Goal: Information Seeking & Learning: Learn about a topic

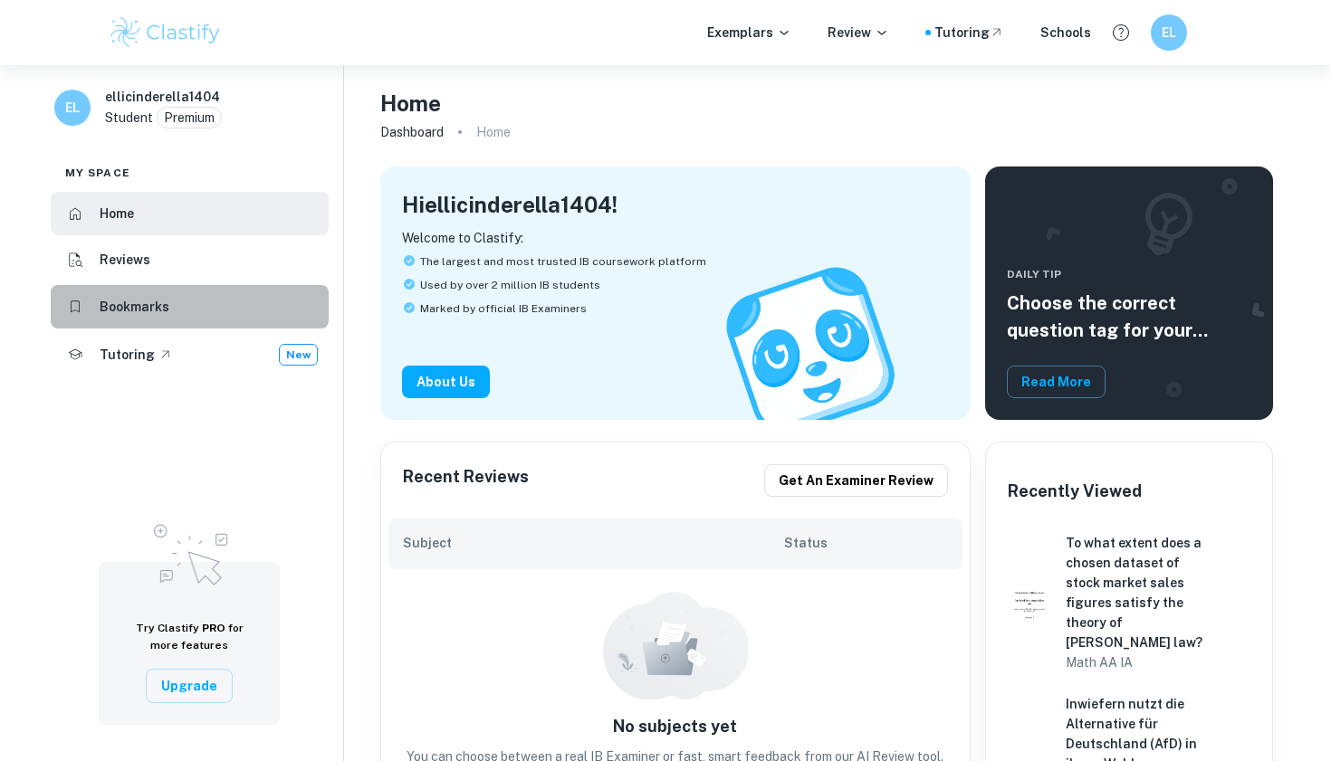
click at [154, 298] on h6 "Bookmarks" at bounding box center [135, 307] width 70 height 20
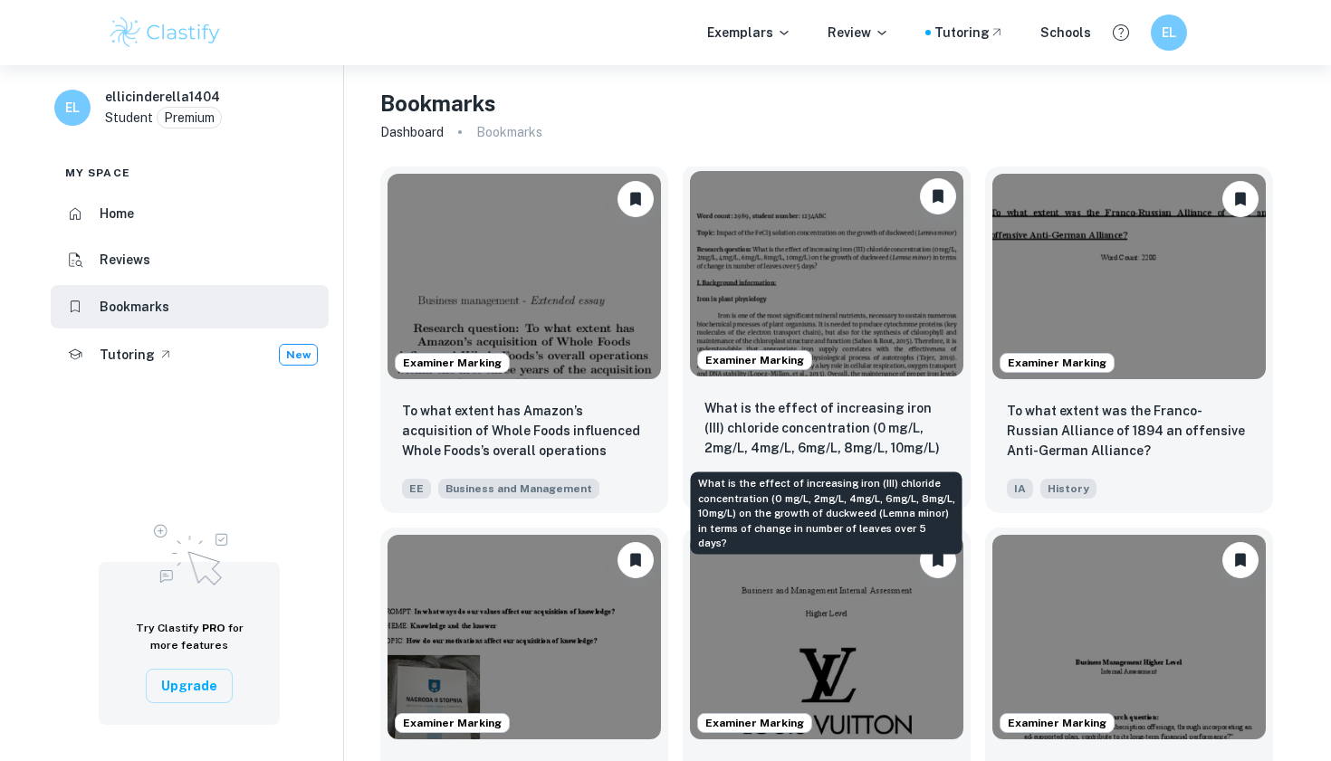
click at [829, 428] on p "What is the effect of increasing iron (III) chloride concentration (0 mg/L, 2mg…" at bounding box center [826, 429] width 244 height 62
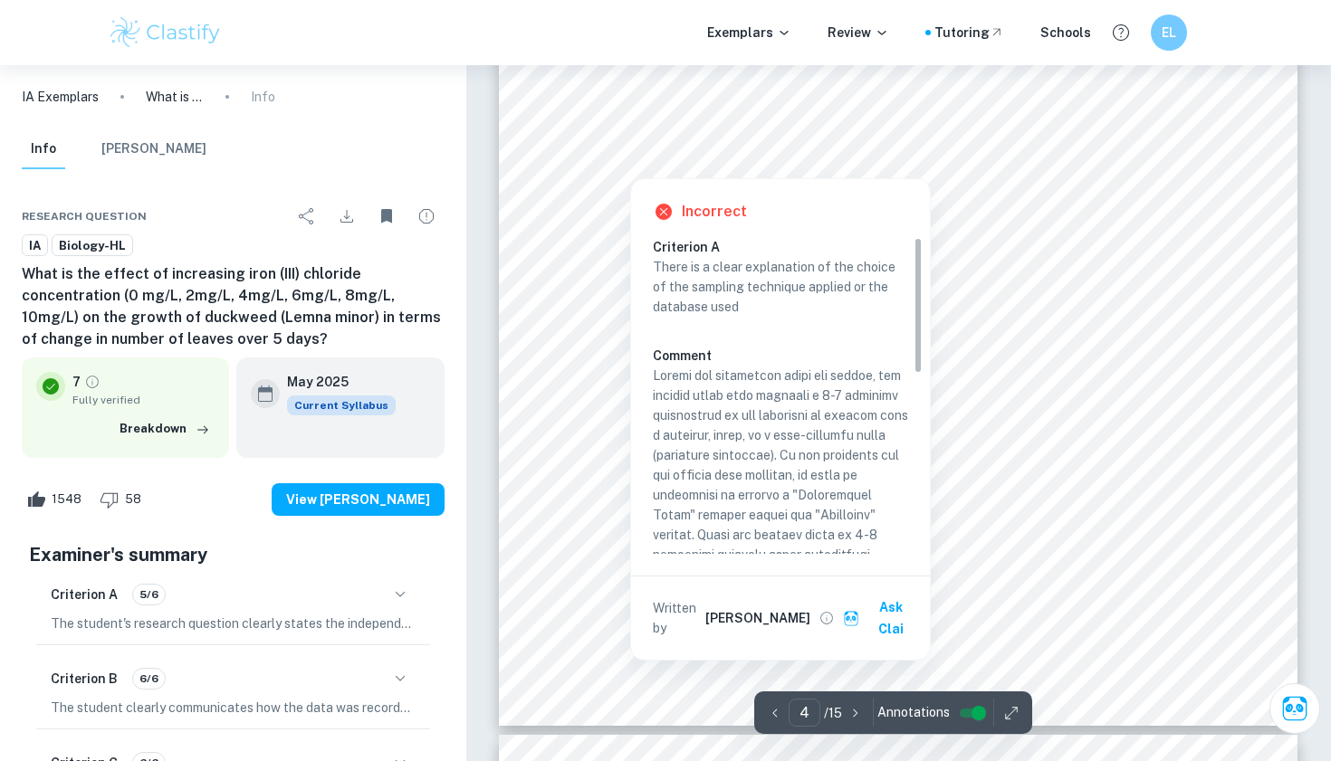
scroll to position [4030, 0]
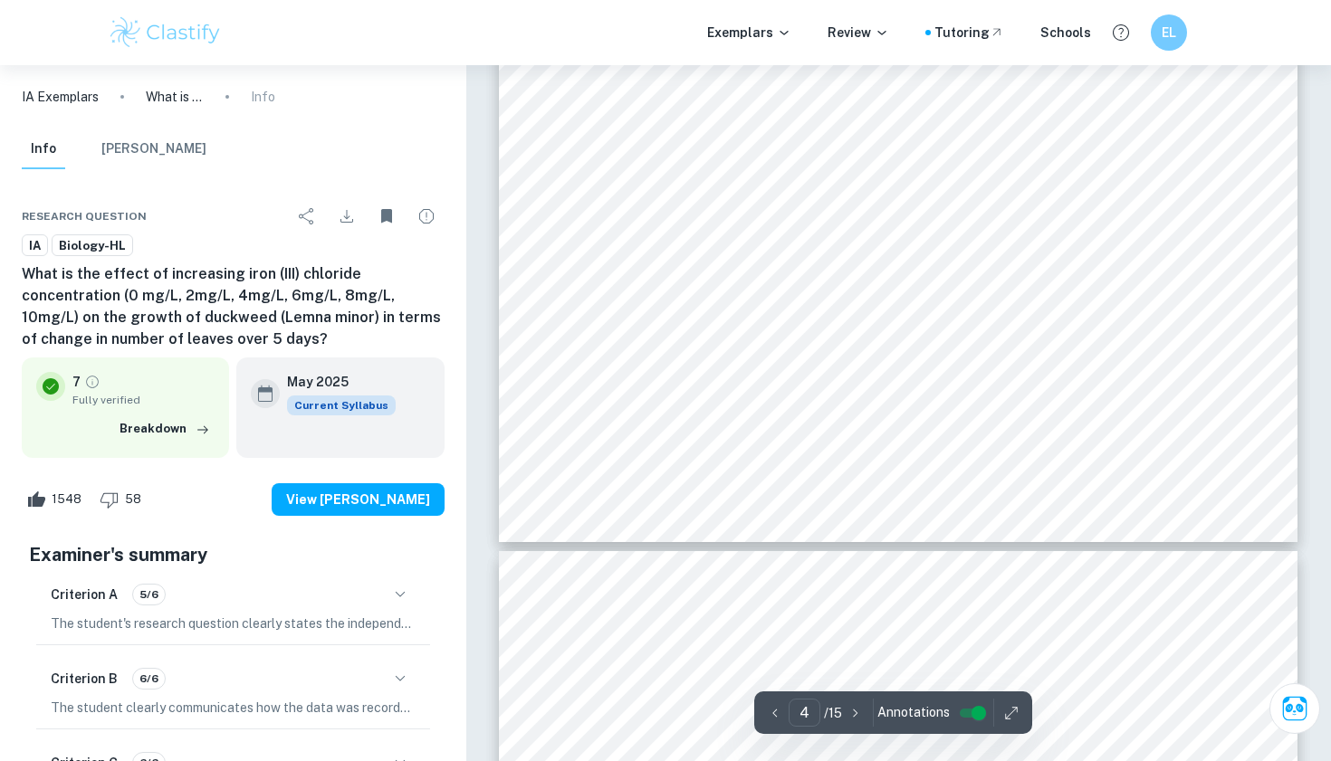
type input "5"
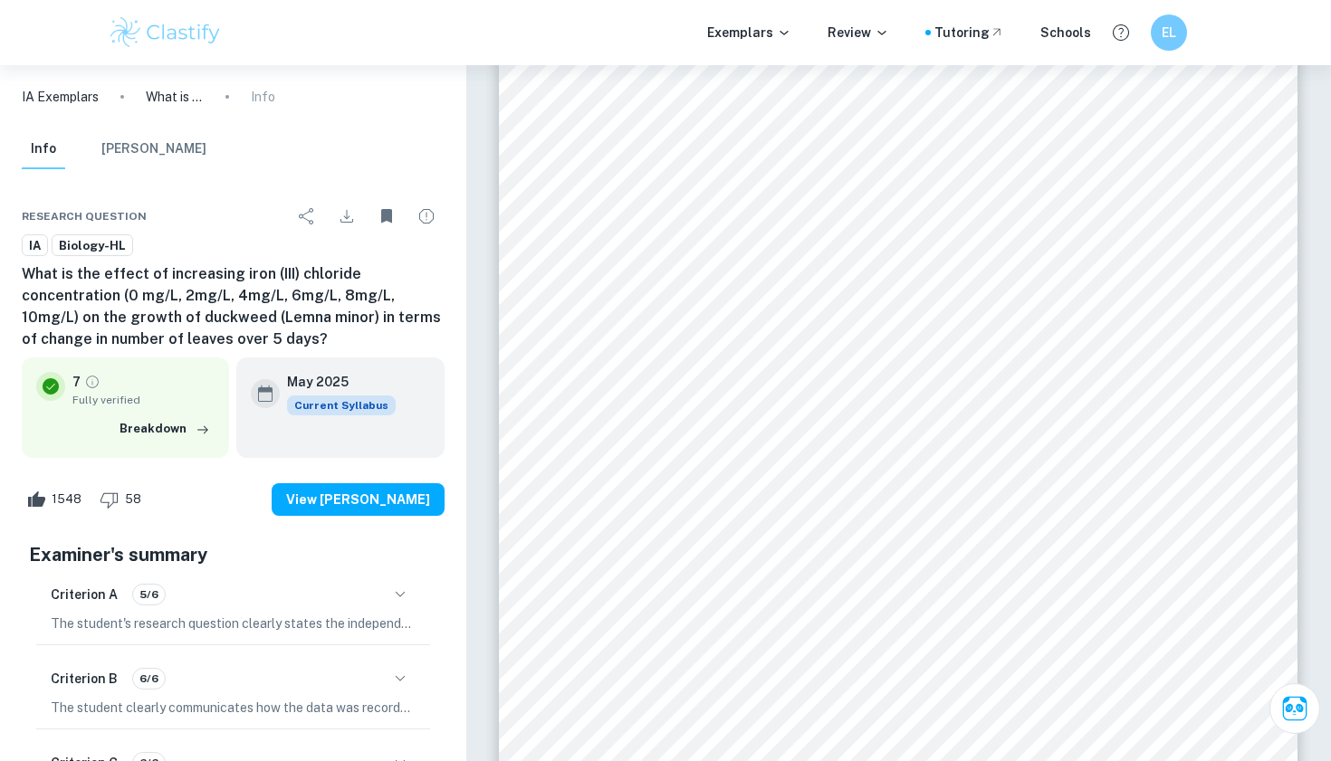
click at [153, 41] on img at bounding box center [165, 32] width 115 height 36
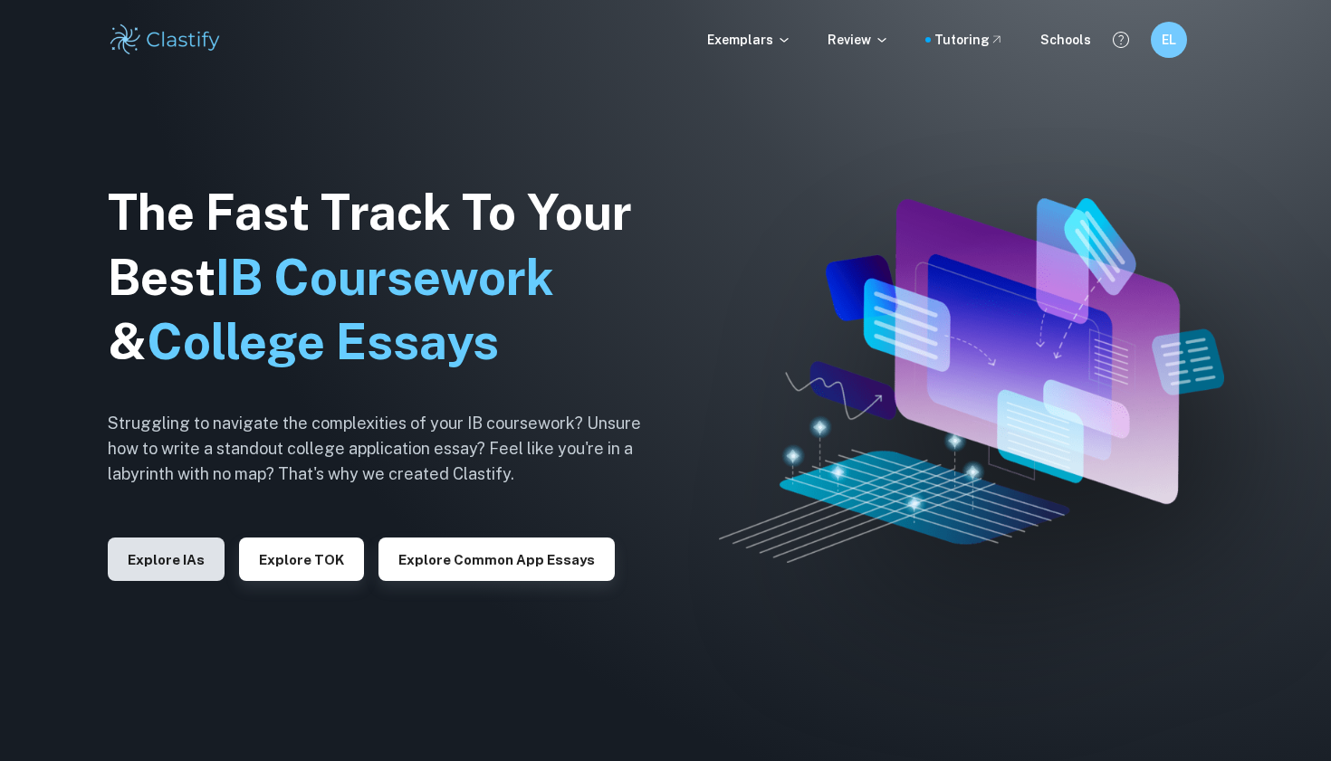
click at [163, 569] on button "Explore IAs" at bounding box center [166, 559] width 117 height 43
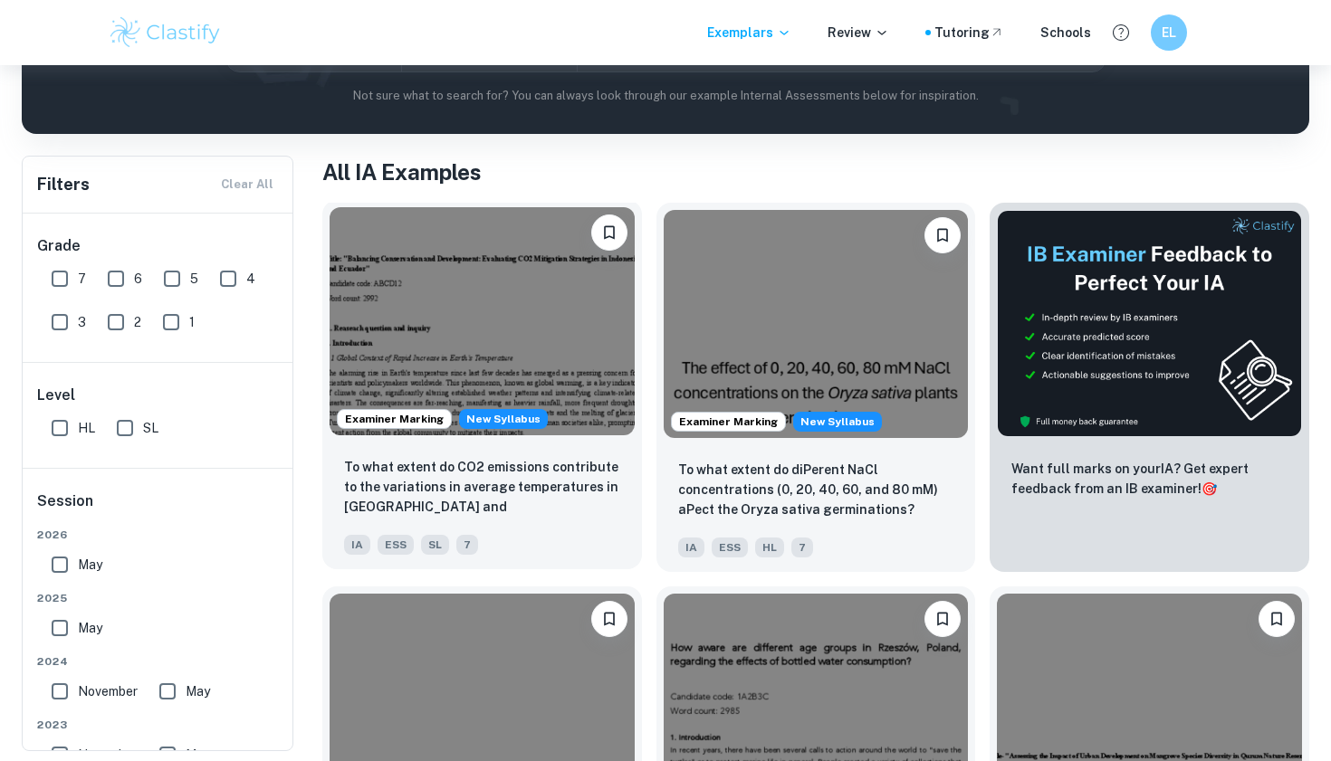
scroll to position [274, 0]
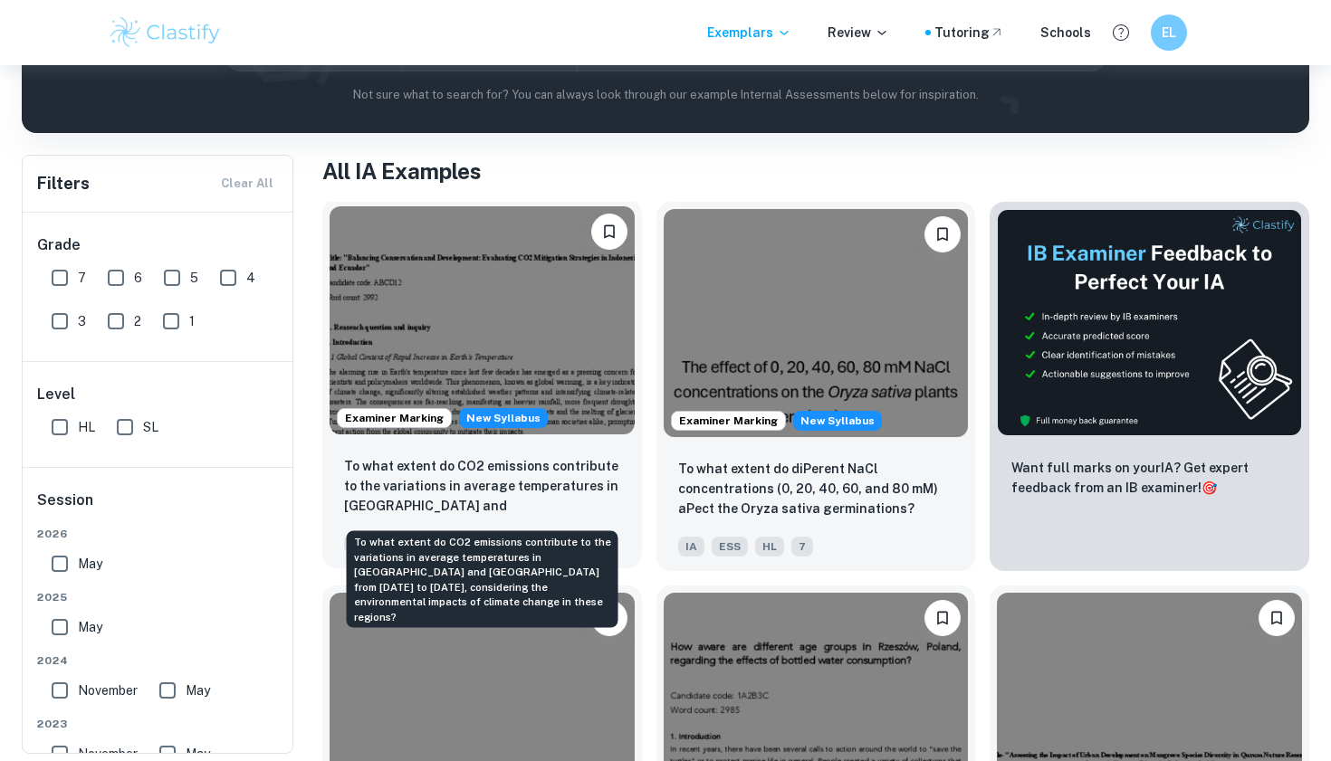
click at [548, 499] on p "To what extent do CO2 emissions contribute to the variations in average tempera…" at bounding box center [482, 487] width 276 height 62
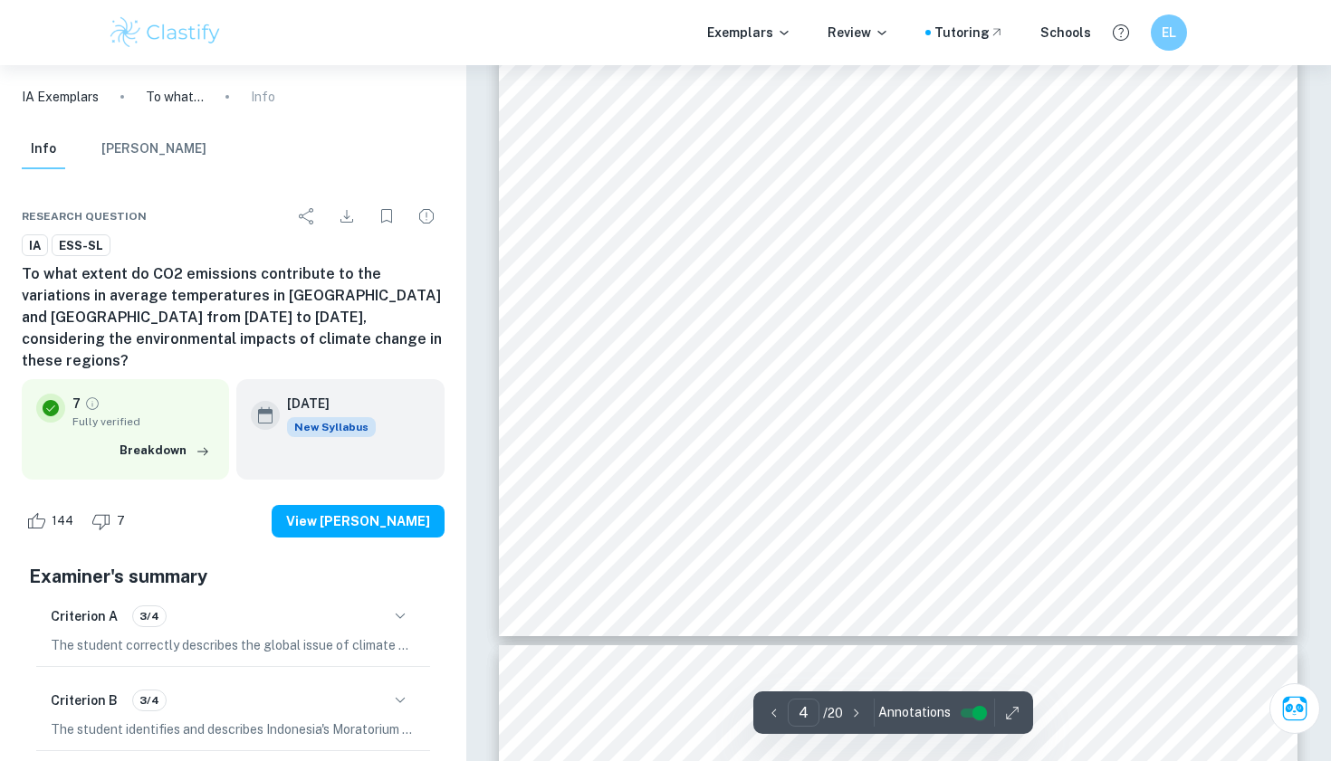
scroll to position [3828, 0]
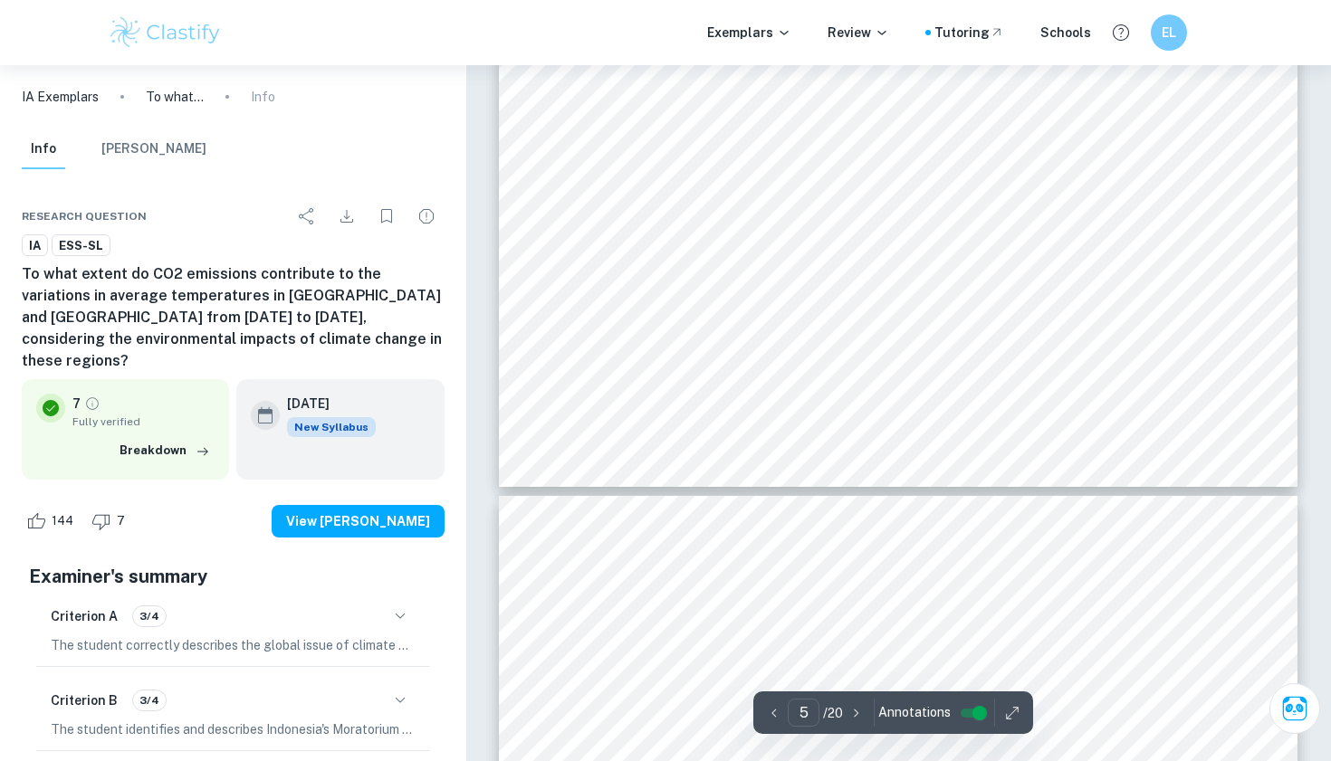
type input "6"
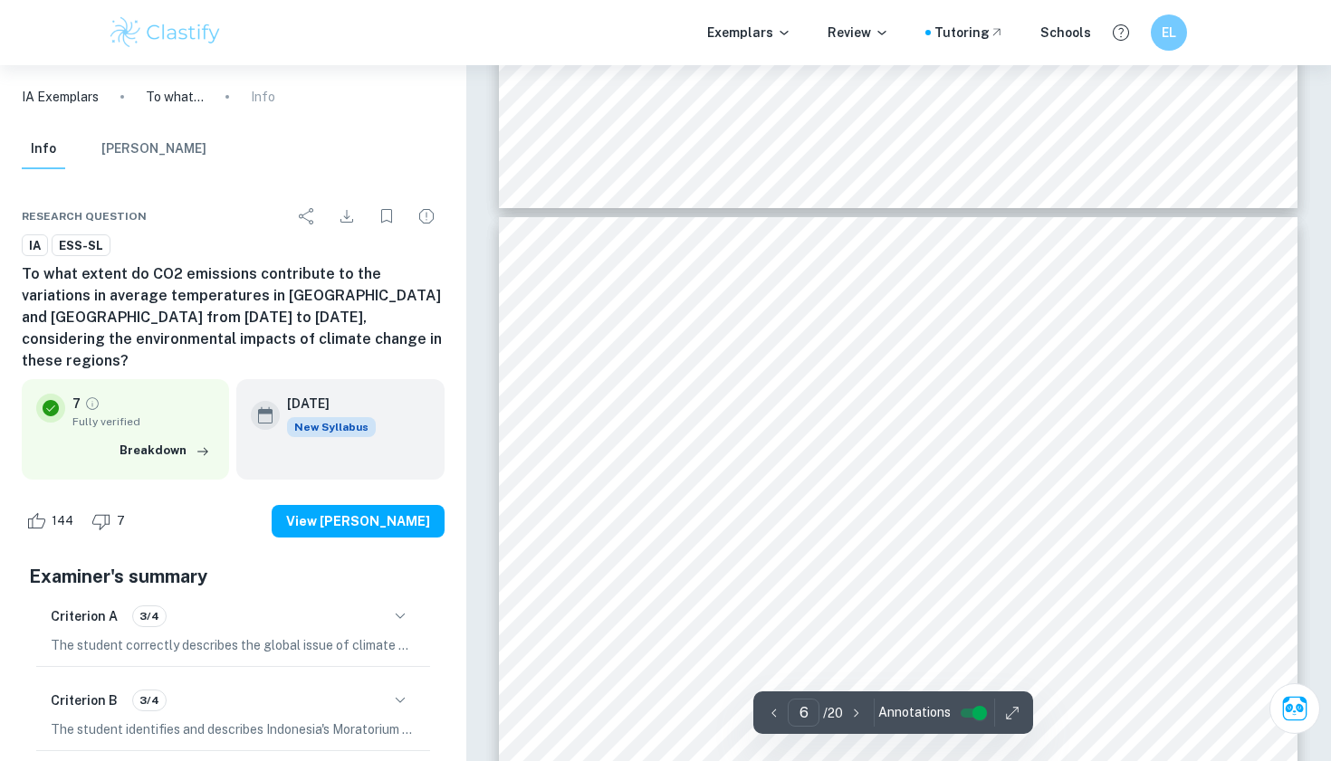
scroll to position [5208, 0]
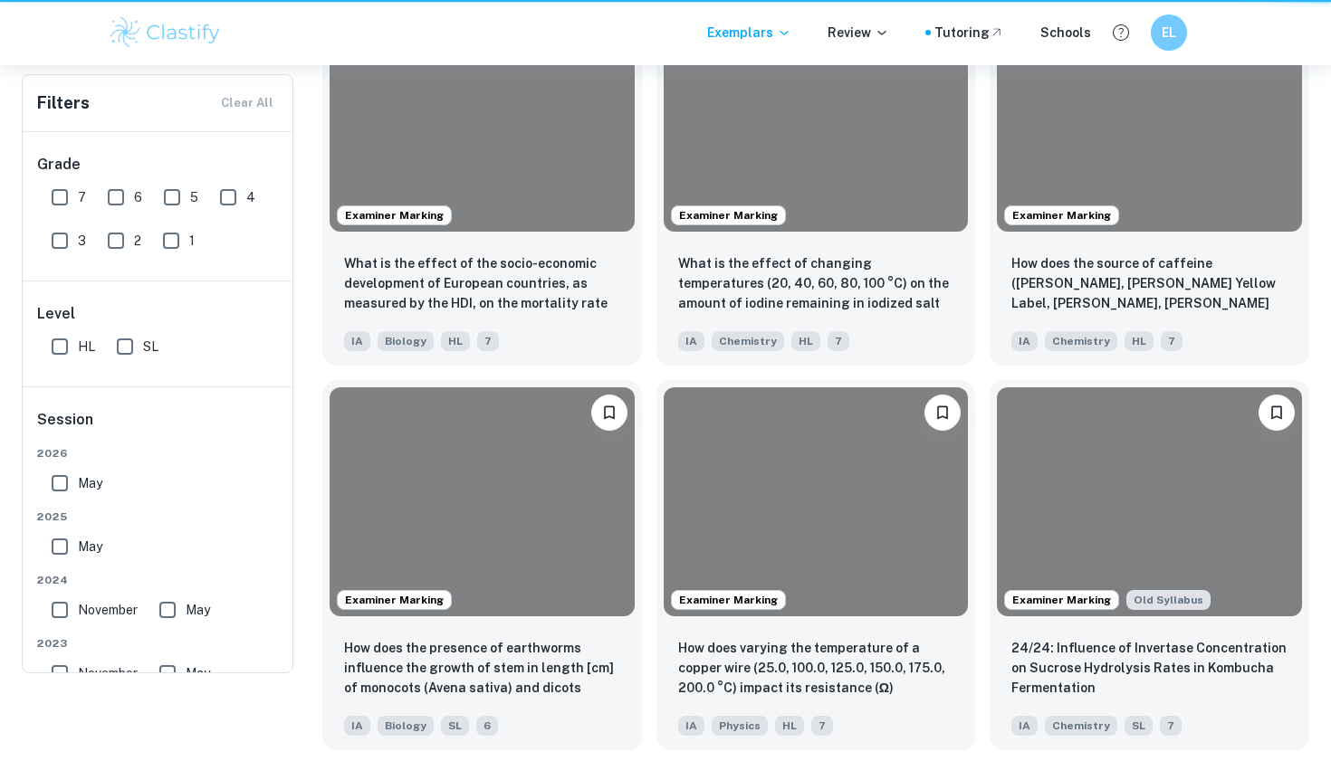
scroll to position [274, 0]
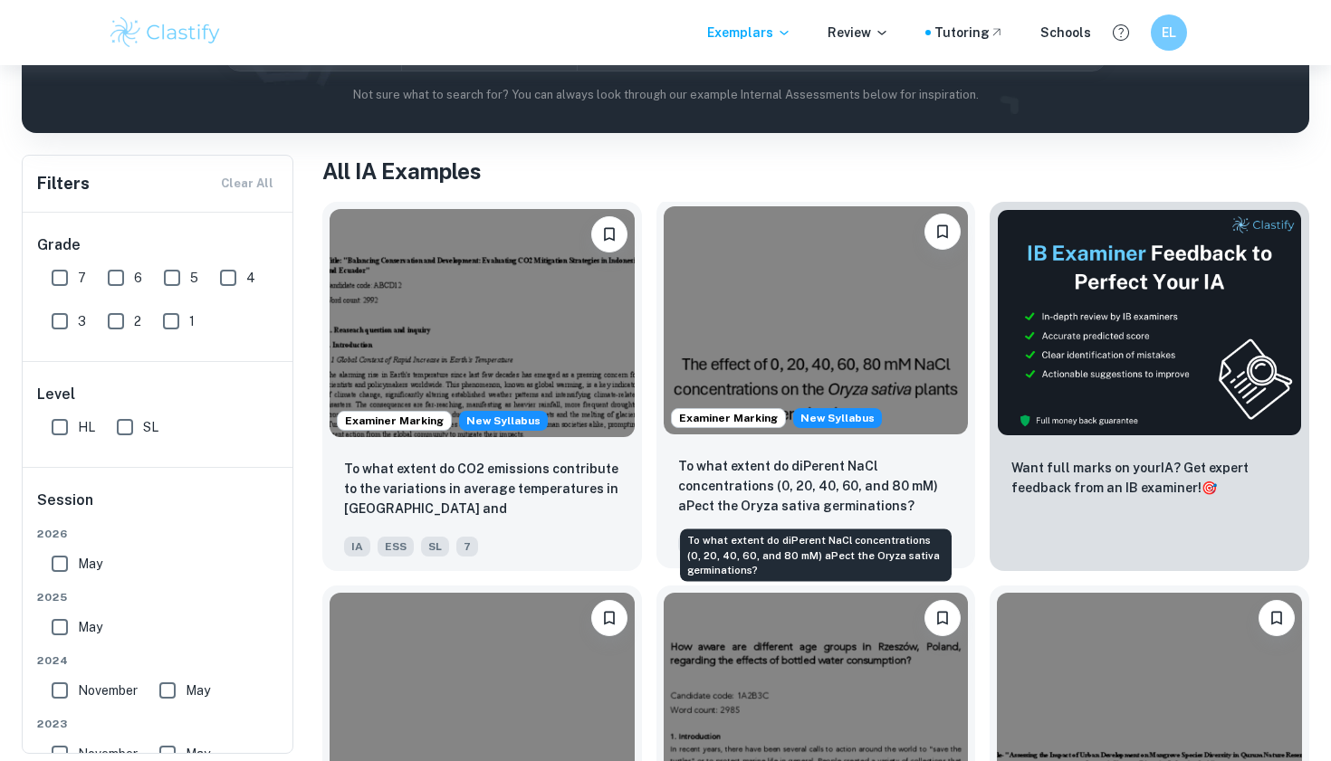
click at [783, 495] on p "To what extent do diPerent NaCl concentrations (0, 20, 40, 60, and 80 mM) aPect…" at bounding box center [816, 486] width 276 height 60
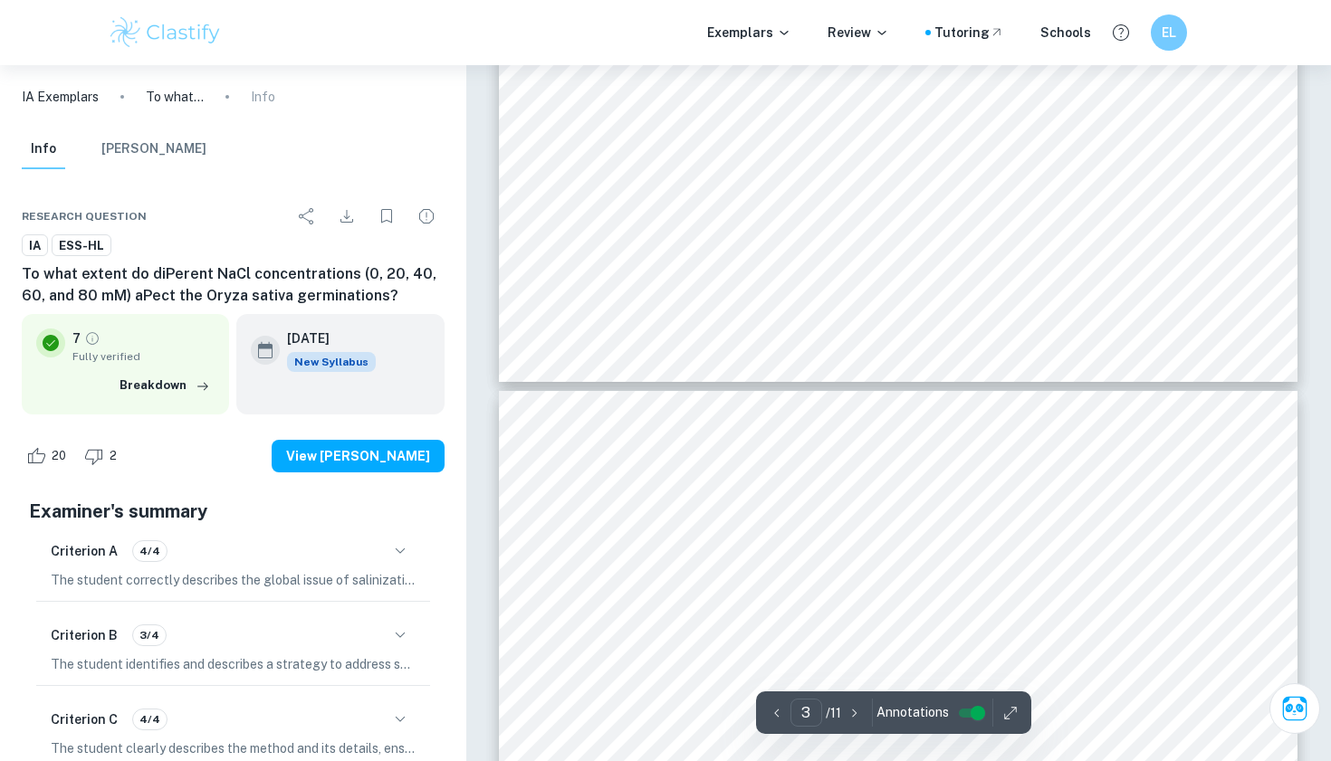
scroll to position [3060, 0]
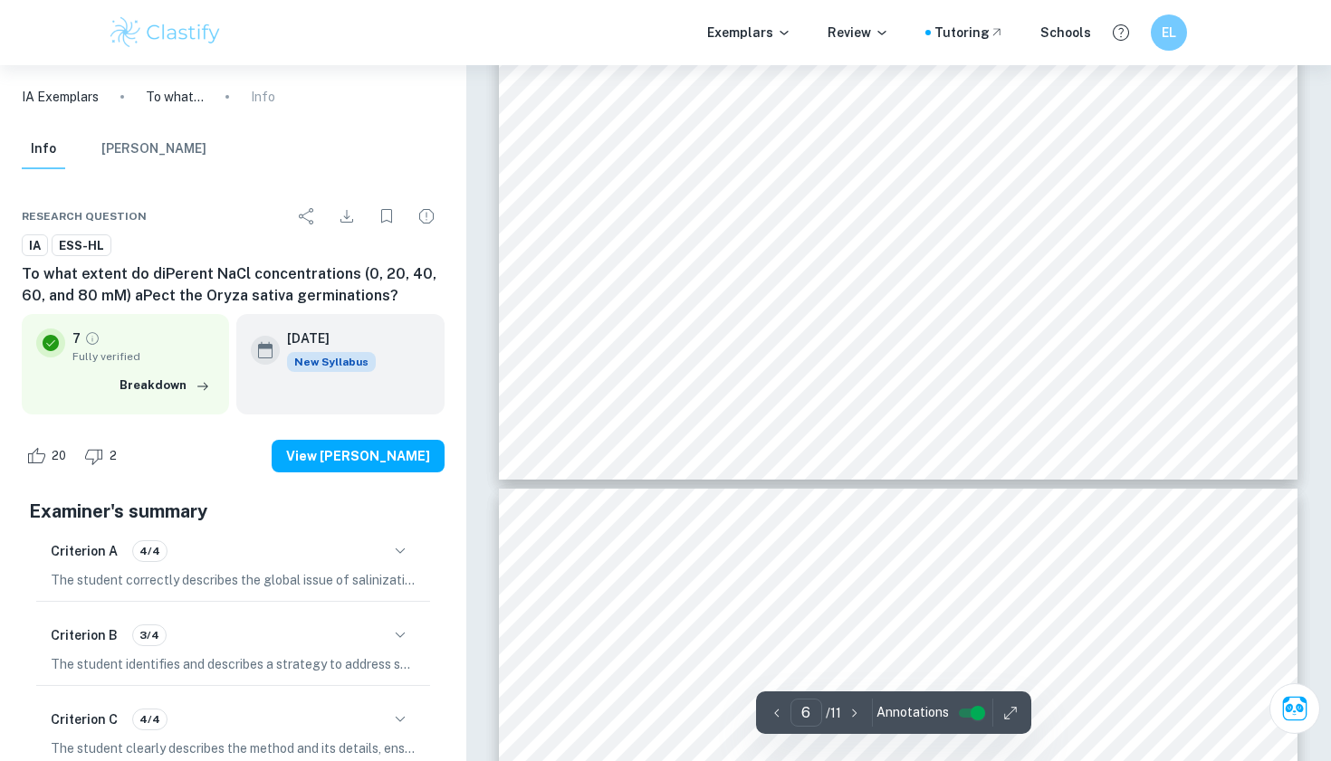
type input "7"
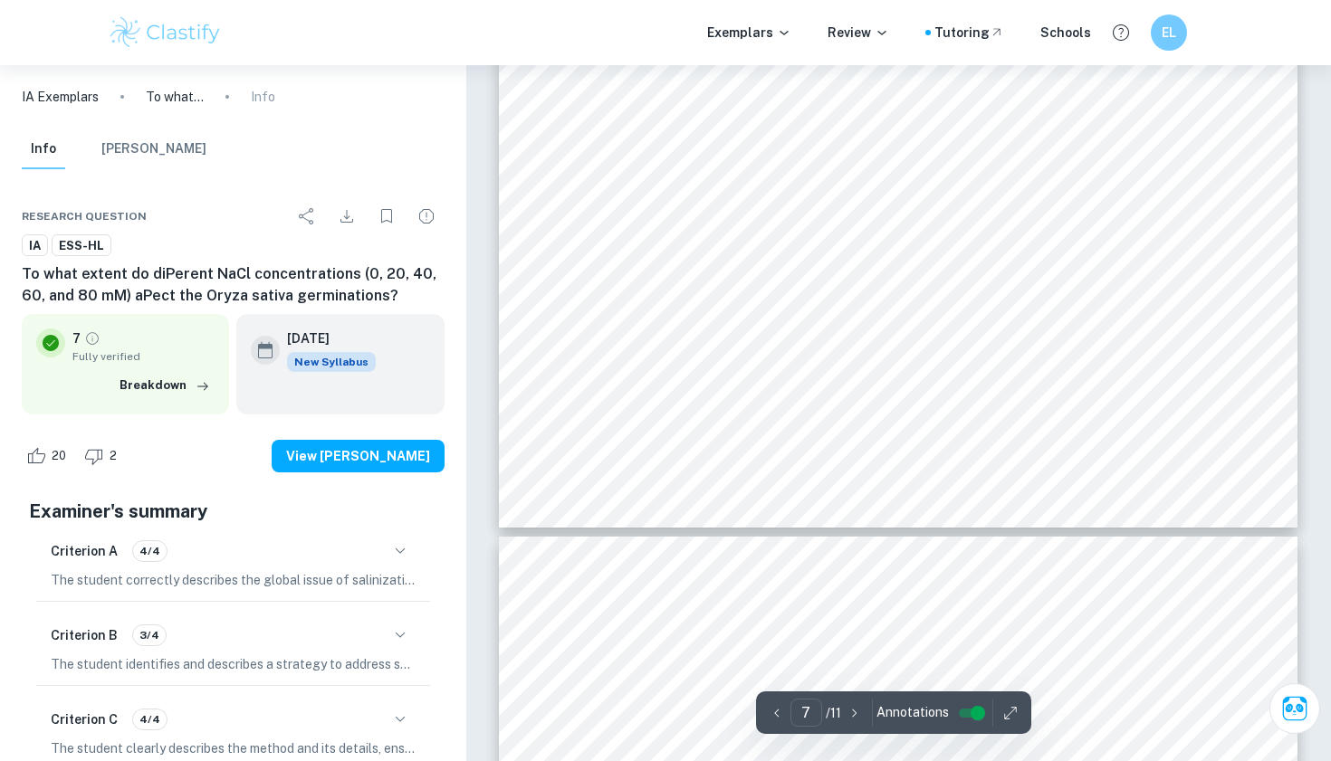
scroll to position [7648, 0]
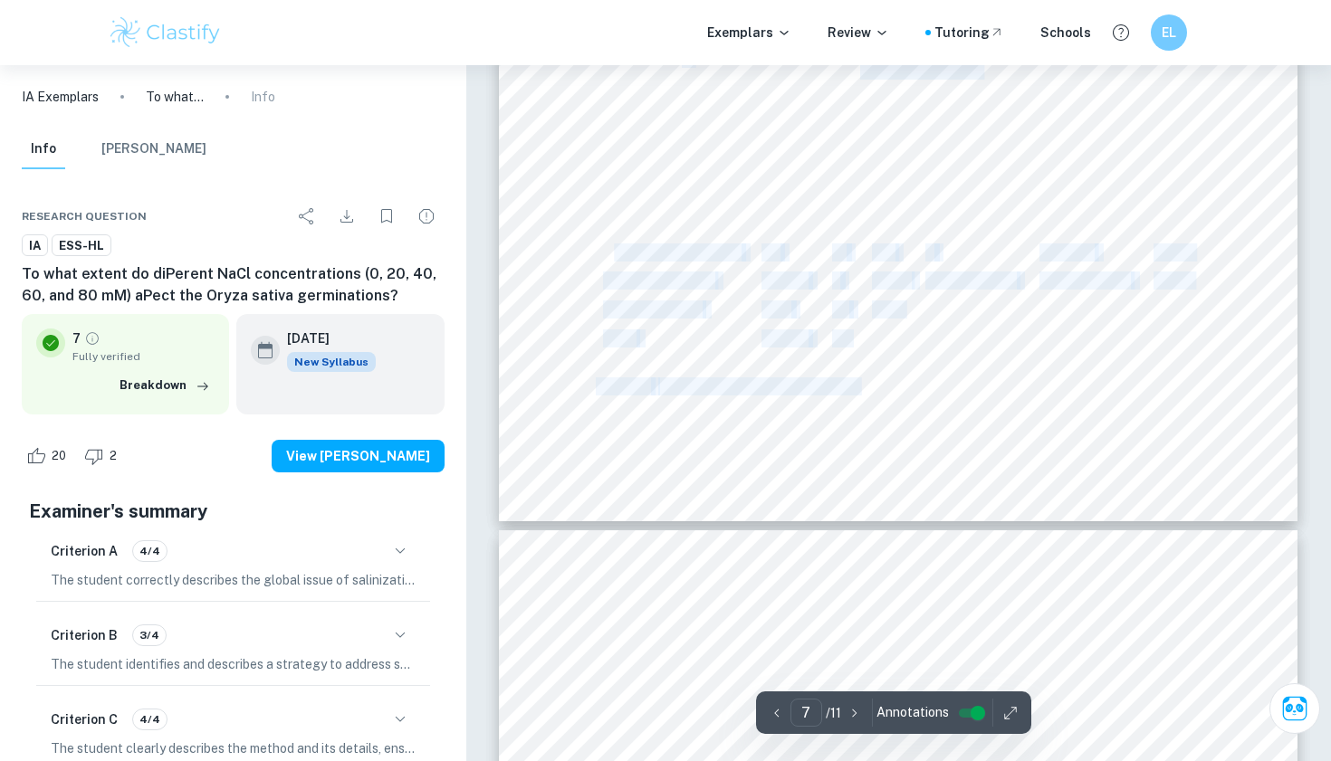
drag, startPoint x: 611, startPoint y: 254, endPoint x: 686, endPoint y: 263, distance: 75.7
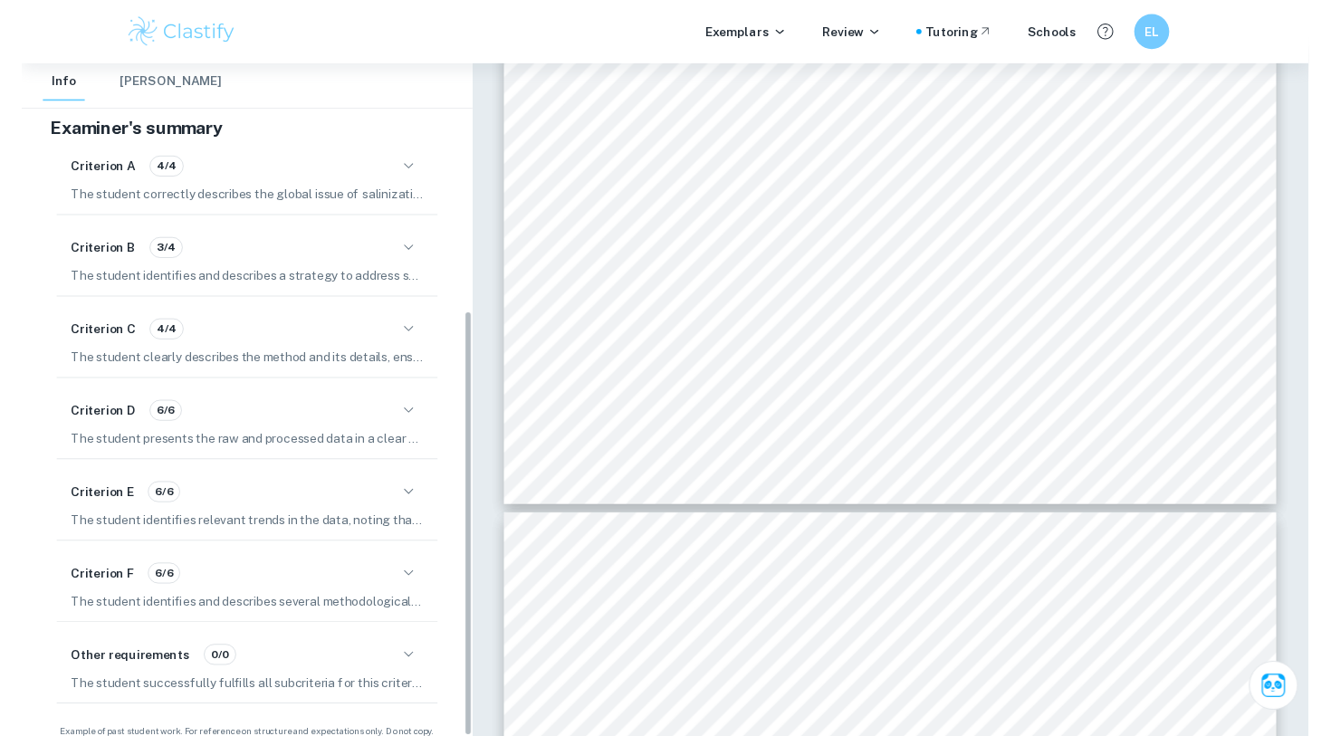
scroll to position [404, 0]
